Goal: Information Seeking & Learning: Learn about a topic

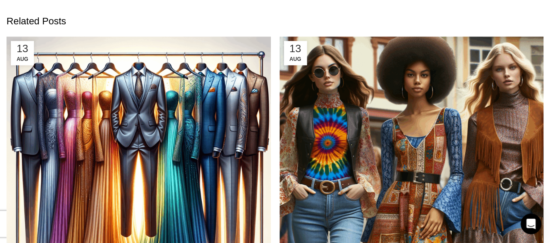
scroll to position [5126, 0]
